Goal: Transaction & Acquisition: Purchase product/service

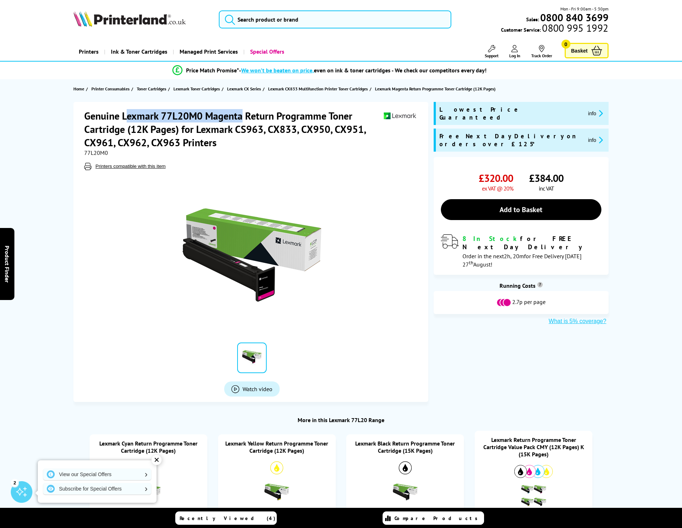
drag, startPoint x: 126, startPoint y: 115, endPoint x: 244, endPoint y: 121, distance: 118.6
click at [244, 121] on h1 "Genuine Lexmark 77L20M0 Magenta Return Programme Toner Cartridge (12K Pages) fo…" at bounding box center [233, 129] width 299 height 40
copy h1 "exmark 77L20M0 Magenta"
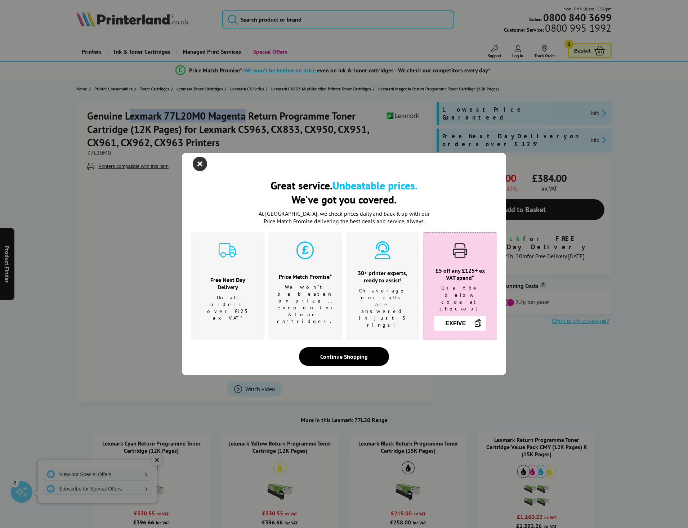
click at [199, 171] on icon "close modal" at bounding box center [200, 164] width 14 height 14
